Goal: Use online tool/utility: Utilize a website feature to perform a specific function

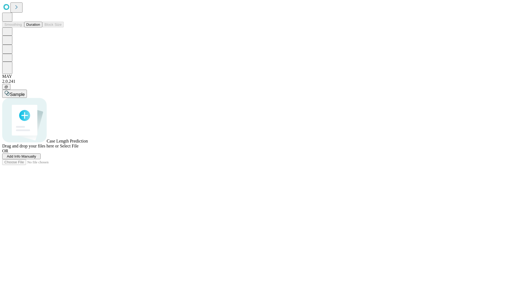
click at [36, 159] on span "Add Info Manually" at bounding box center [21, 157] width 29 height 4
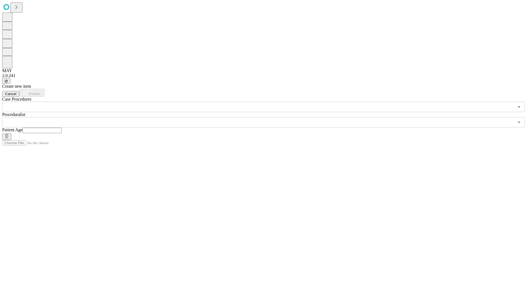
click at [61, 128] on input "text" at bounding box center [42, 130] width 39 height 5
type input "**"
click at [267, 117] on input "text" at bounding box center [258, 122] width 512 height 10
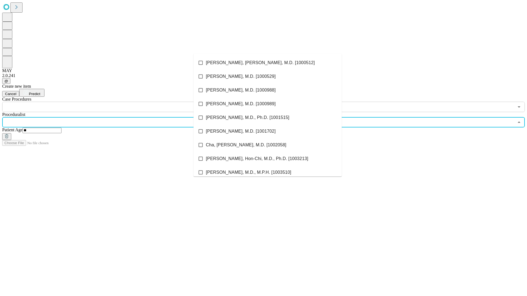
click at [268, 63] on li "[PERSON_NAME], [PERSON_NAME], M.D. [1000512]" at bounding box center [268, 63] width 148 height 14
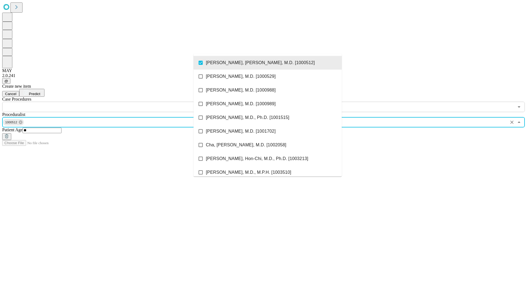
click at [115, 102] on input "text" at bounding box center [258, 107] width 512 height 10
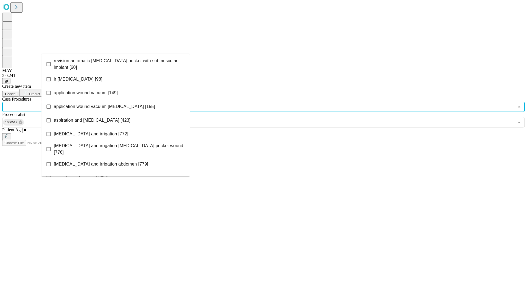
click at [116, 63] on span "revision automatic [MEDICAL_DATA] pocket with submuscular implant [60]" at bounding box center [119, 64] width 131 height 13
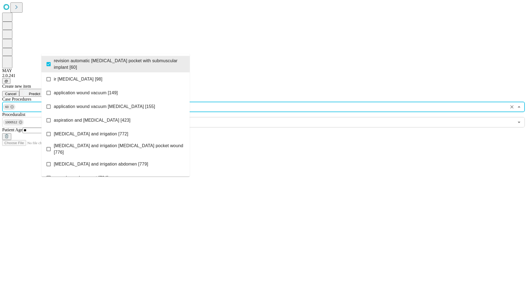
click at [40, 92] on span "Predict" at bounding box center [34, 94] width 11 height 4
